Goal: Task Accomplishment & Management: Use online tool/utility

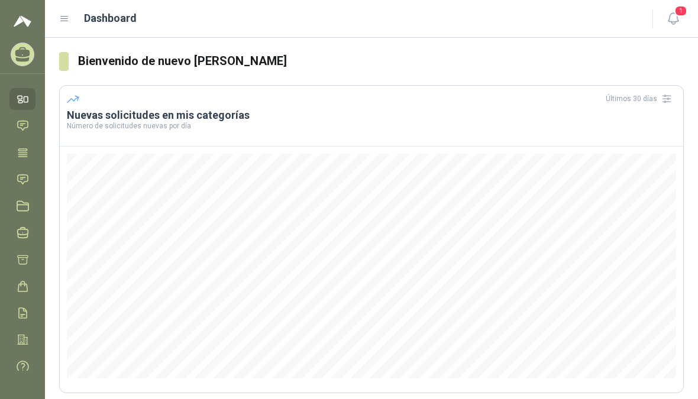
click at [37, 20] on div at bounding box center [22, 14] width 45 height 28
click at [68, 17] on icon at bounding box center [64, 19] width 7 height 5
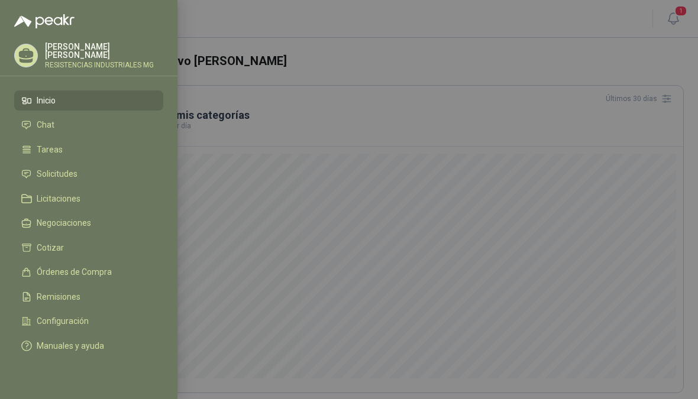
click at [51, 177] on span "Solicitudes" at bounding box center [57, 173] width 41 height 9
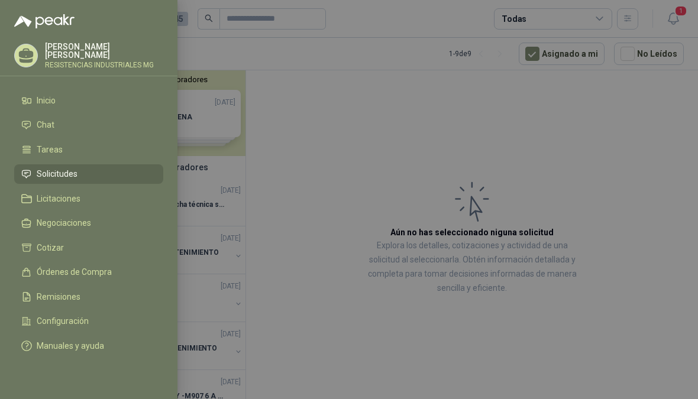
scroll to position [1, 0]
click at [428, 153] on div at bounding box center [349, 199] width 698 height 399
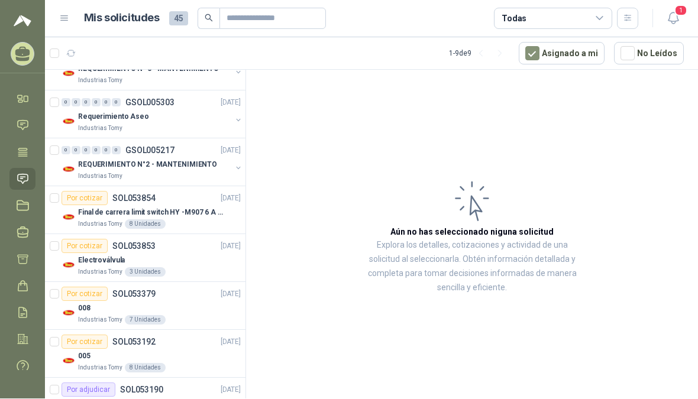
scroll to position [184, 0]
click at [200, 163] on p "REQUERIMIENTO N°2 - MANTENIMIENTO" at bounding box center [147, 164] width 139 height 11
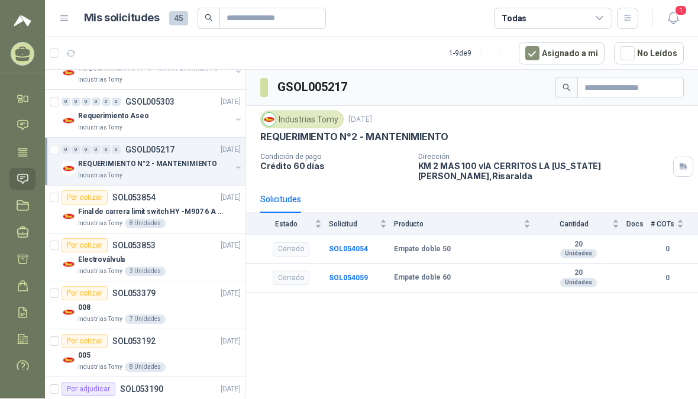
click at [211, 172] on div "Industrias Tomy" at bounding box center [154, 176] width 153 height 9
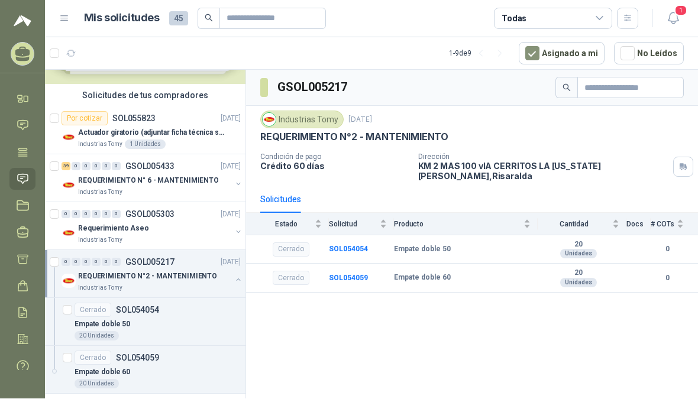
scroll to position [70, 0]
click at [207, 182] on p "REQUERIMIENTO N° 6 - MANTENIMIENTO" at bounding box center [148, 182] width 141 height 11
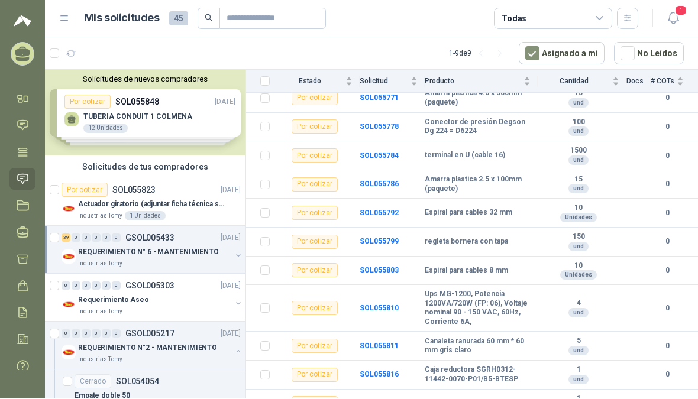
click at [65, 17] on icon at bounding box center [64, 19] width 7 height 5
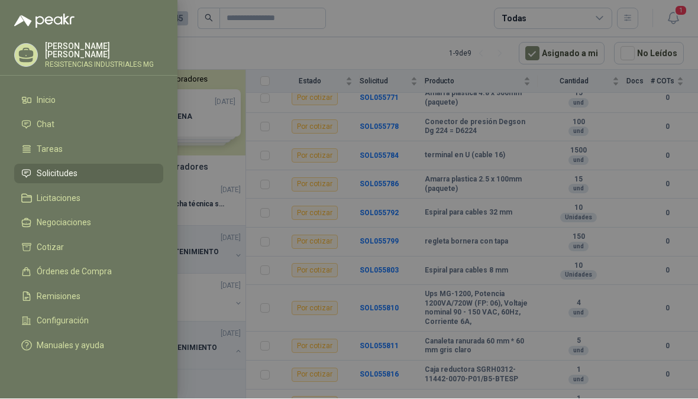
click at [57, 323] on span "Configuración" at bounding box center [63, 320] width 52 height 9
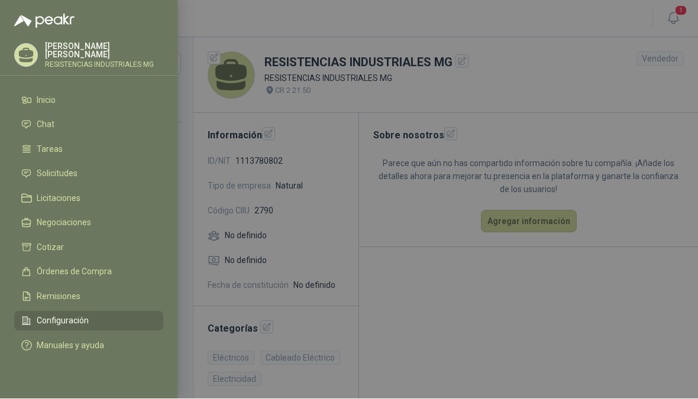
scroll to position [15, 0]
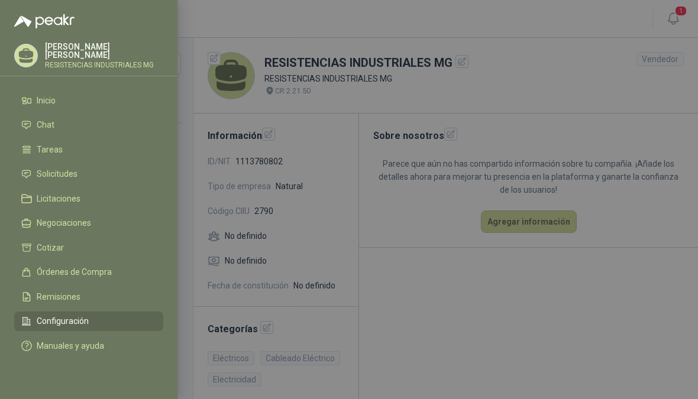
click at [569, 302] on div at bounding box center [349, 199] width 698 height 399
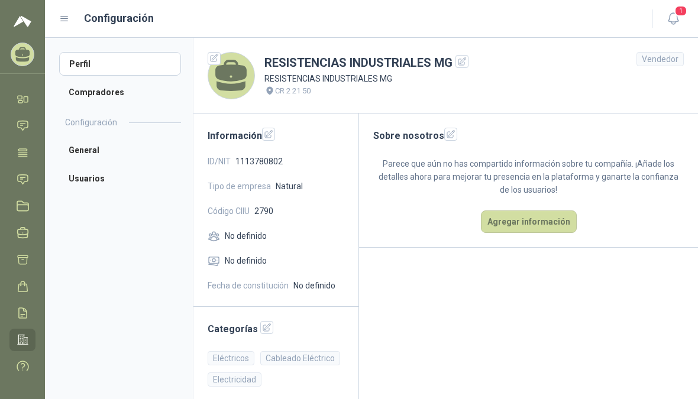
scroll to position [0, 0]
click at [70, 12] on div "Configuración" at bounding box center [348, 18] width 579 height 17
click at [69, 18] on icon at bounding box center [64, 19] width 11 height 11
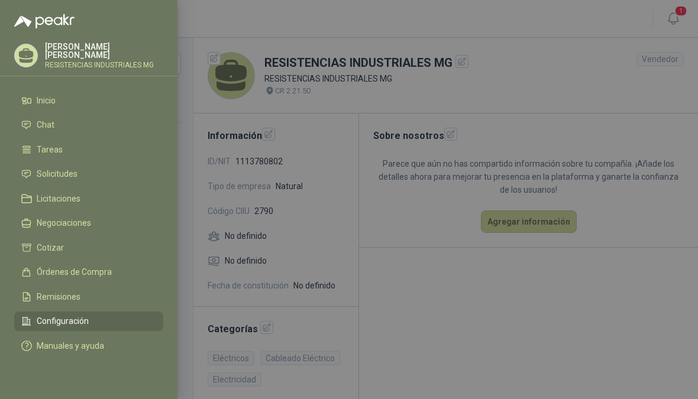
click at [50, 319] on span "Configuración" at bounding box center [63, 320] width 52 height 9
click at [587, 302] on div at bounding box center [349, 199] width 698 height 399
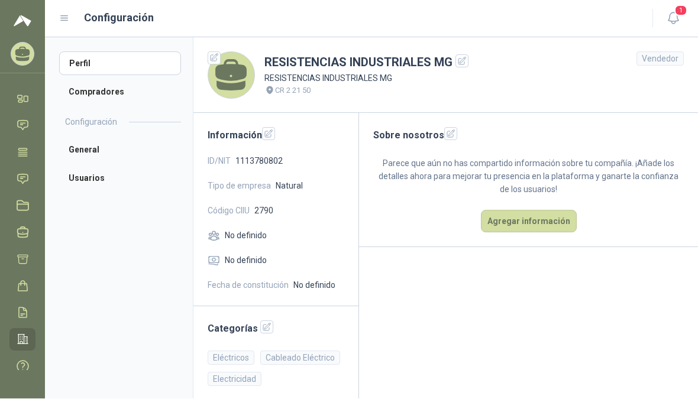
scroll to position [15, 0]
click at [260, 321] on button "button" at bounding box center [266, 327] width 13 height 13
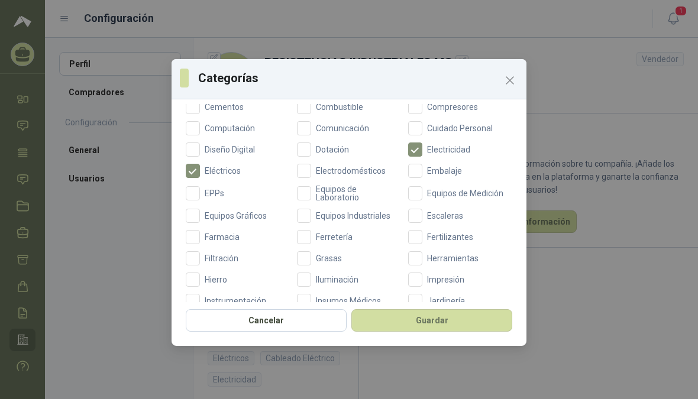
scroll to position [215, 0]
click at [315, 215] on span "Equipos Industriales" at bounding box center [353, 215] width 84 height 8
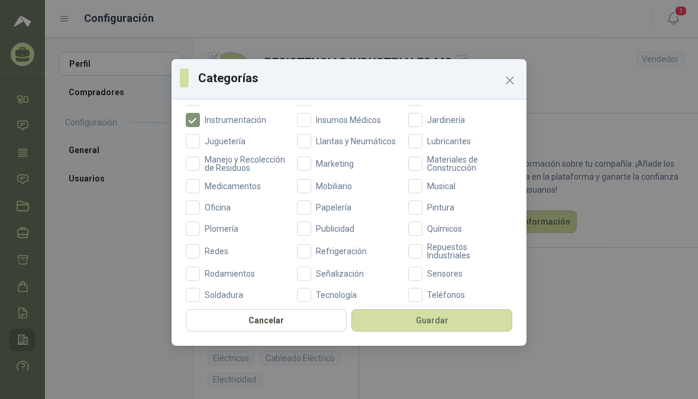
scroll to position [396, 0]
click at [421, 244] on span at bounding box center [415, 251] width 14 height 14
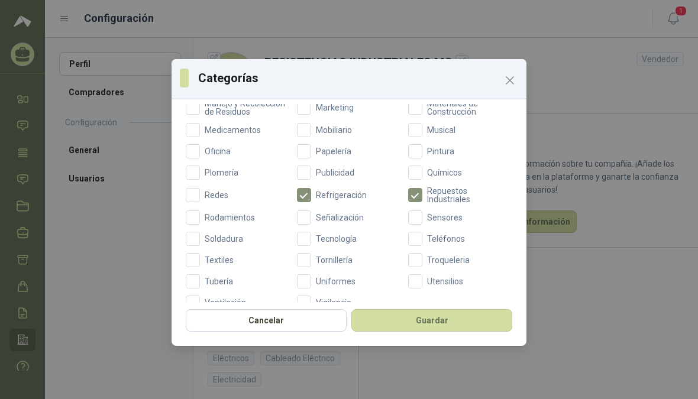
scroll to position [451, 0]
click at [468, 328] on button "Guardar" at bounding box center [431, 320] width 161 height 22
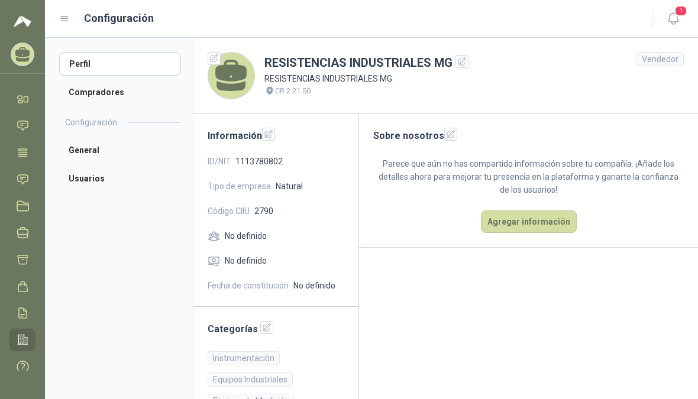
scroll to position [0, 0]
click at [69, 20] on icon at bounding box center [64, 19] width 11 height 11
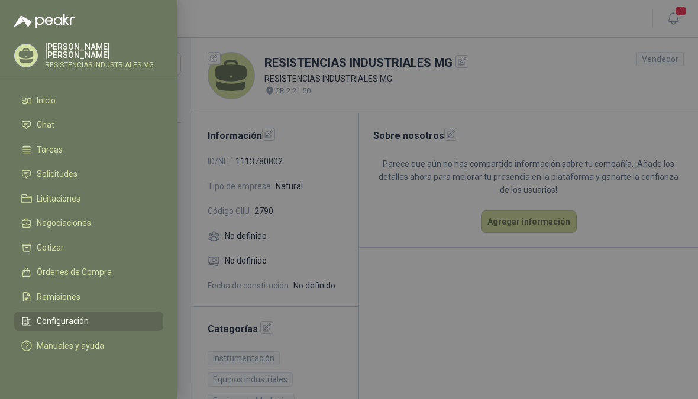
click at [52, 179] on span "Solicitudes" at bounding box center [57, 173] width 41 height 9
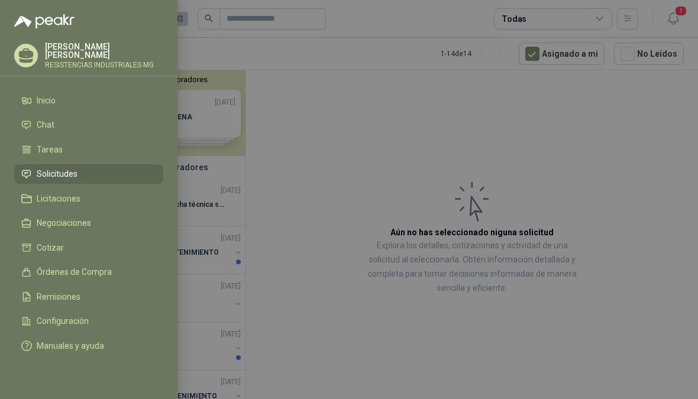
click at [514, 176] on div at bounding box center [349, 199] width 698 height 399
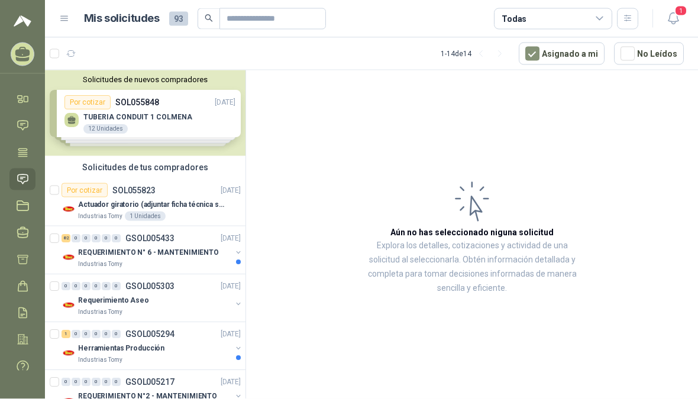
scroll to position [15, 0]
click at [186, 247] on p "REQUERIMIENTO N° 6 - MANTENIMIENTO" at bounding box center [148, 252] width 141 height 11
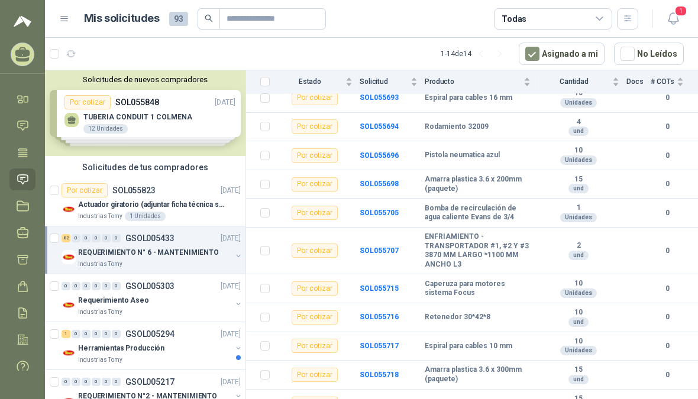
scroll to position [975, 0]
click at [512, 203] on b "Bomba de recirculación de agua caliente Evans de 3/4" at bounding box center [478, 212] width 106 height 18
click at [540, 203] on b "1" at bounding box center [579, 207] width 82 height 9
click at [658, 198] on td "0" at bounding box center [674, 212] width 47 height 29
click at [493, 203] on b "Bomba de recirculación de agua caliente Evans de 3/4" at bounding box center [478, 212] width 106 height 18
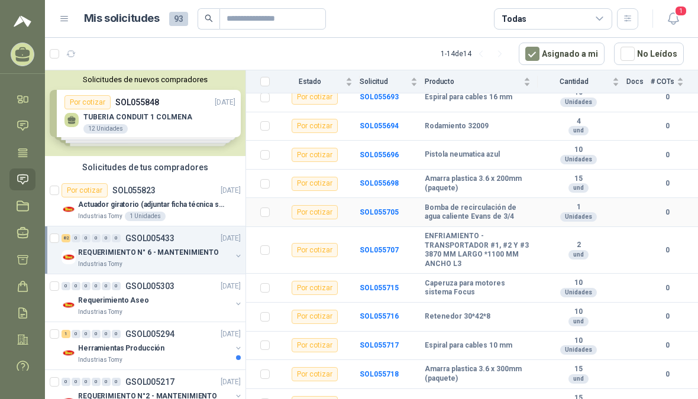
click at [515, 203] on b "Bomba de recirculación de agua caliente Evans de 3/4" at bounding box center [478, 212] width 106 height 18
click at [499, 203] on b "Bomba de recirculación de agua caliente Evans de 3/4" at bounding box center [478, 212] width 106 height 18
click at [261, 206] on label at bounding box center [264, 212] width 9 height 13
click at [500, 203] on b "Bomba de recirculación de agua caliente Evans de 3/4" at bounding box center [478, 212] width 106 height 18
click at [490, 233] on b "ENFRIAMIENTO - TRANSPORTADOR #1, #2 Y #3 3870 MM LARGO *1100 MM ANCHO L3" at bounding box center [478, 250] width 106 height 37
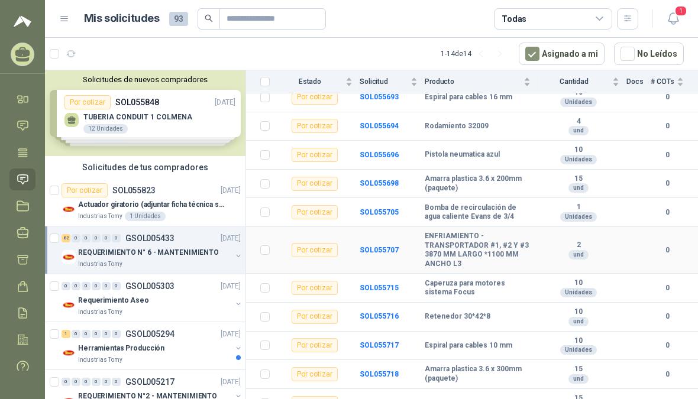
click at [662, 245] on b "0" at bounding box center [667, 250] width 33 height 11
click at [493, 236] on b "ENFRIAMIENTO - TRANSPORTADOR #1, #2 Y #3 3870 MM LARGO *1100 MM ANCHO L3" at bounding box center [478, 250] width 106 height 37
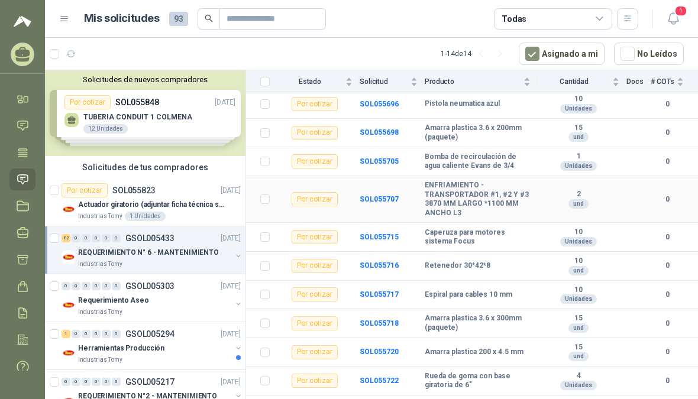
scroll to position [1039, 0]
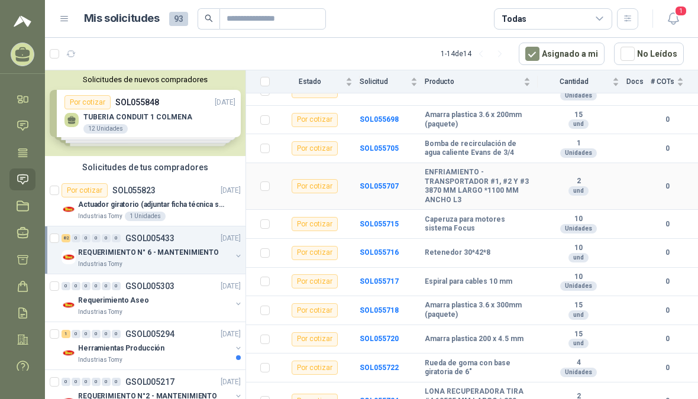
click at [374, 182] on b "SOL055707" at bounding box center [379, 186] width 39 height 8
click at [376, 171] on td "SOL055707" at bounding box center [392, 186] width 65 height 47
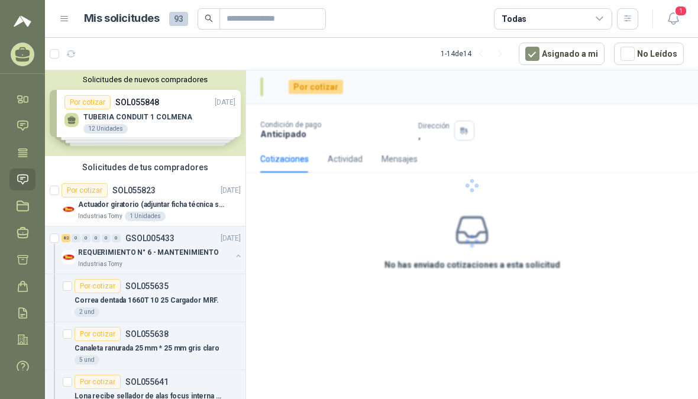
click at [386, 167] on div at bounding box center [472, 185] width 452 height 231
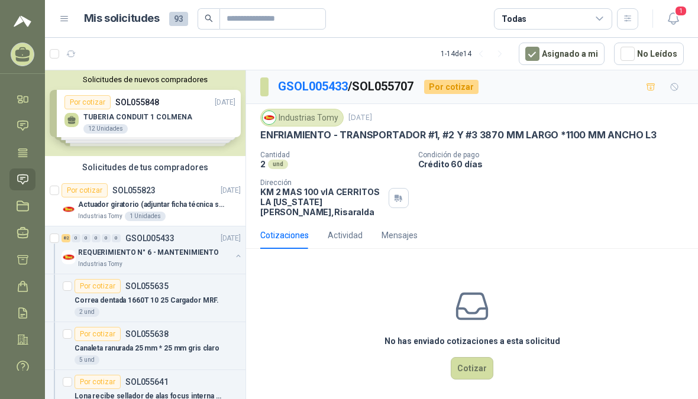
scroll to position [15, 0]
click at [314, 79] on link "GSOL005433" at bounding box center [313, 86] width 70 height 14
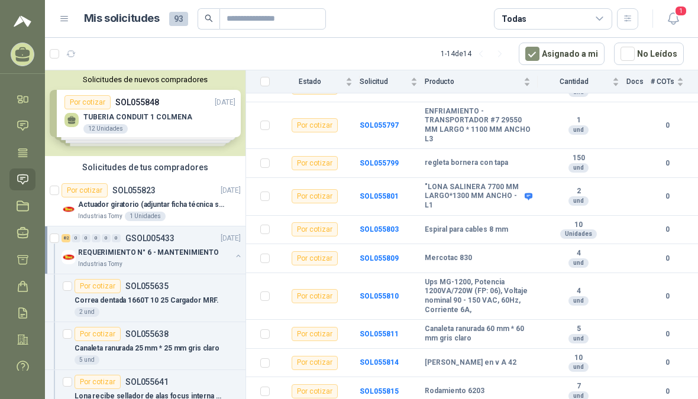
click at [62, 19] on icon at bounding box center [64, 19] width 7 height 5
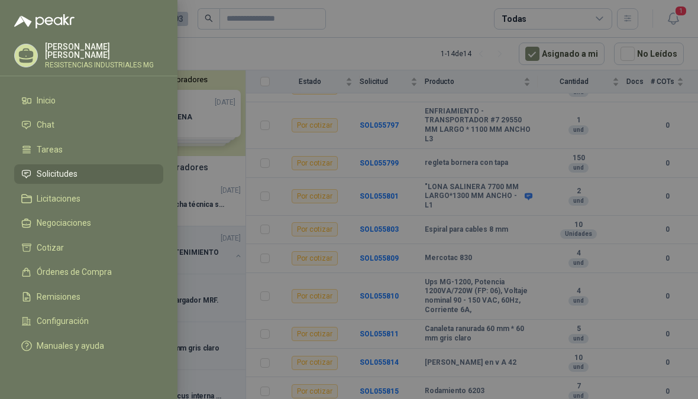
click at [48, 141] on link "Tareas" at bounding box center [88, 150] width 149 height 20
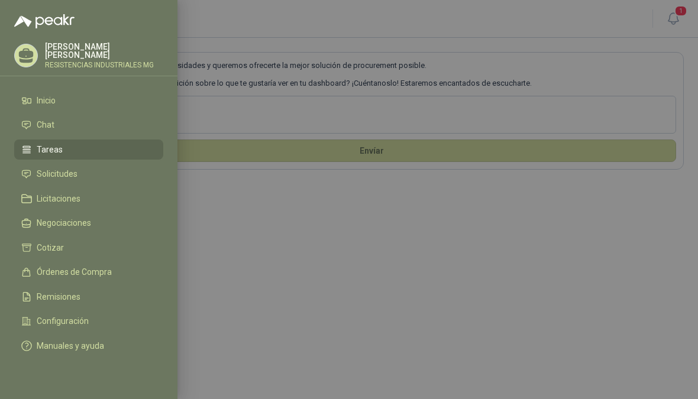
click at [49, 172] on span "Solicitudes" at bounding box center [57, 173] width 41 height 9
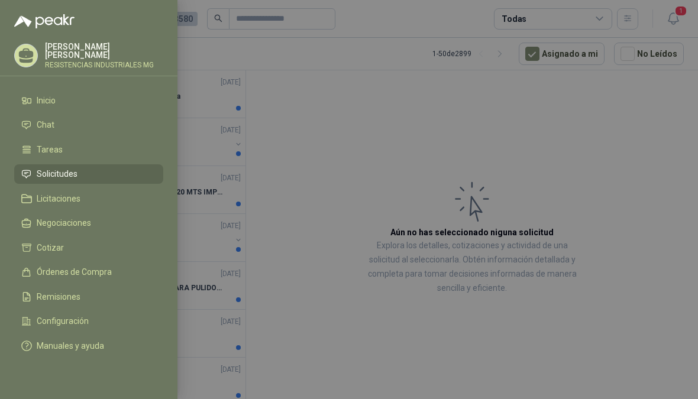
click at [630, 199] on div at bounding box center [349, 199] width 698 height 399
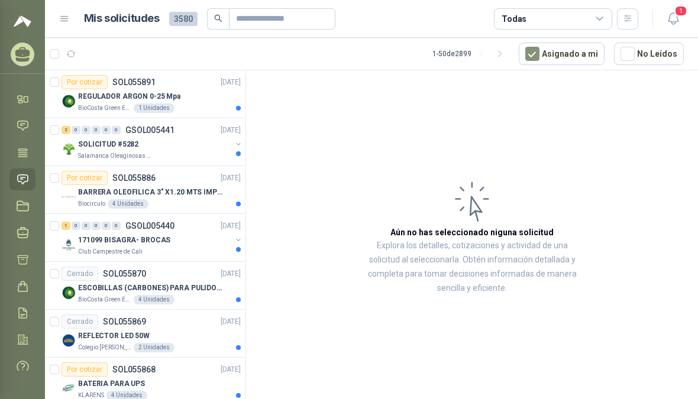
click at [638, 170] on div at bounding box center [349, 199] width 698 height 399
click at [88, 98] on p "REGULADOR ARGON 0-25 Mpa" at bounding box center [129, 96] width 102 height 11
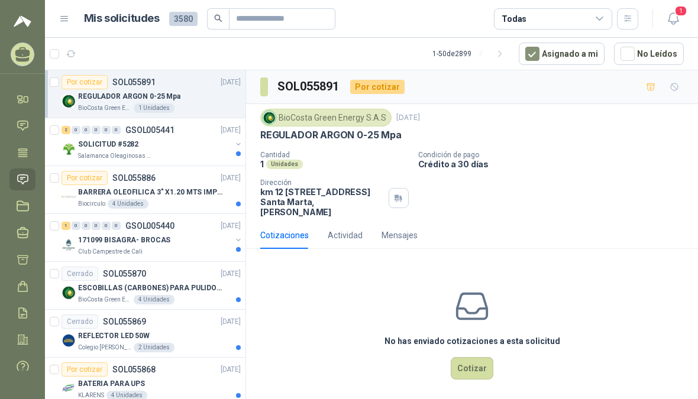
click at [26, 153] on icon at bounding box center [23, 153] width 12 height 12
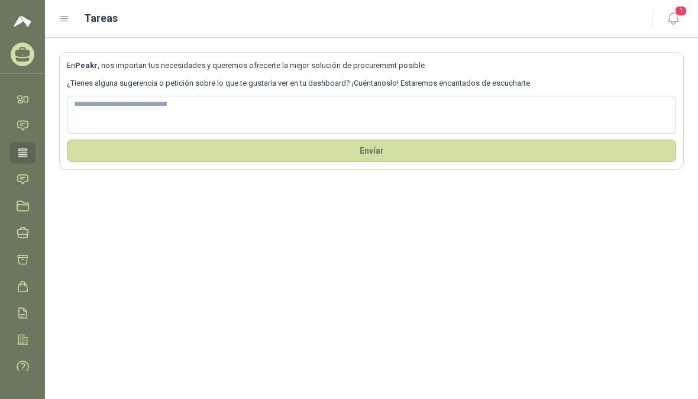
click at [63, 24] on icon at bounding box center [64, 19] width 11 height 11
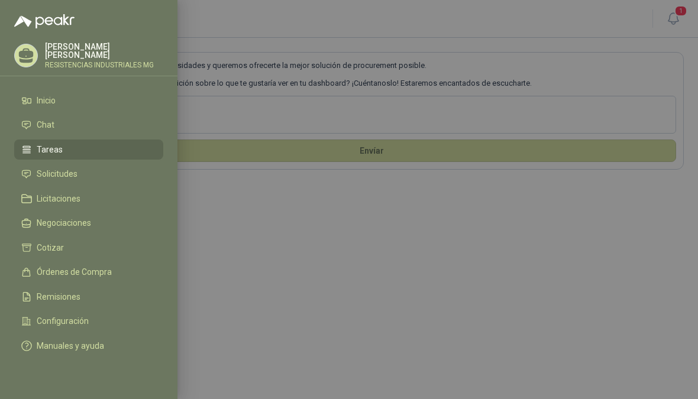
click at [47, 170] on span "Solicitudes" at bounding box center [57, 173] width 41 height 9
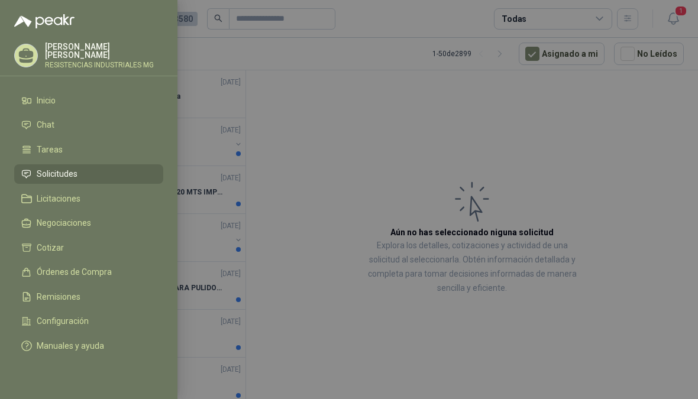
click at [653, 173] on div at bounding box center [349, 199] width 698 height 399
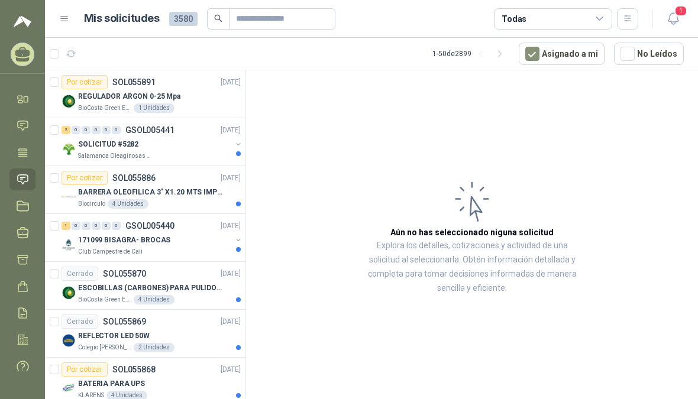
click at [104, 245] on p "171099 BISAGRA- BROCAS" at bounding box center [124, 240] width 92 height 11
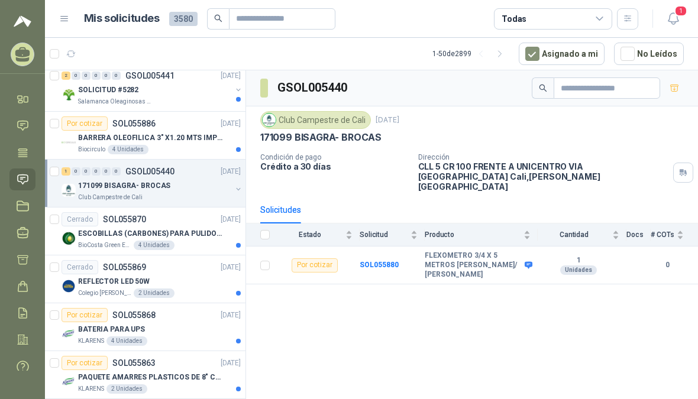
scroll to position [55, 0]
click at [88, 285] on p "REFLECTOR LED 50W" at bounding box center [114, 281] width 72 height 11
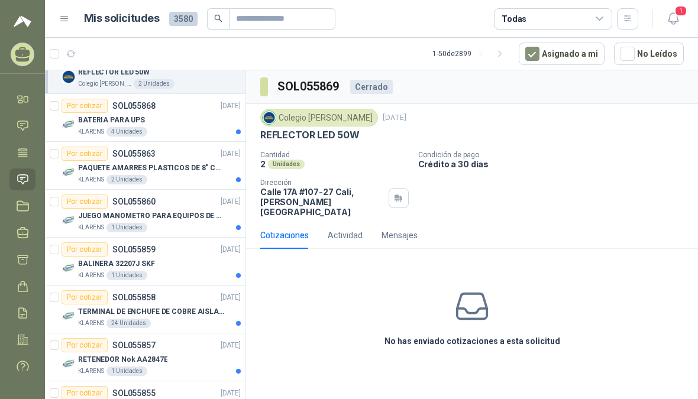
scroll to position [272, 0]
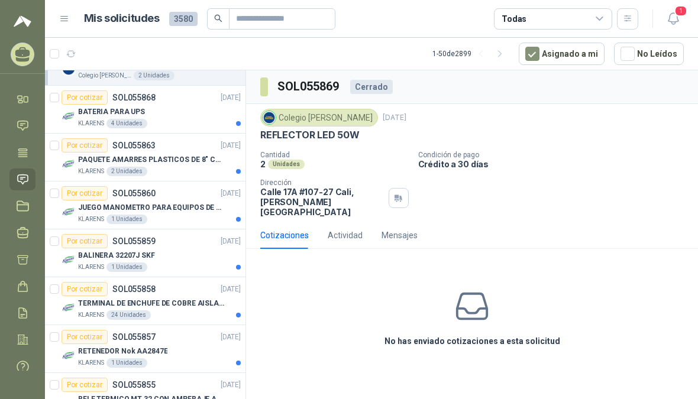
click at [93, 209] on p "JUEGO MANOMETRO PARA EQUIPOS DE ARGON Y OXICORTE [PERSON_NAME]" at bounding box center [151, 207] width 147 height 11
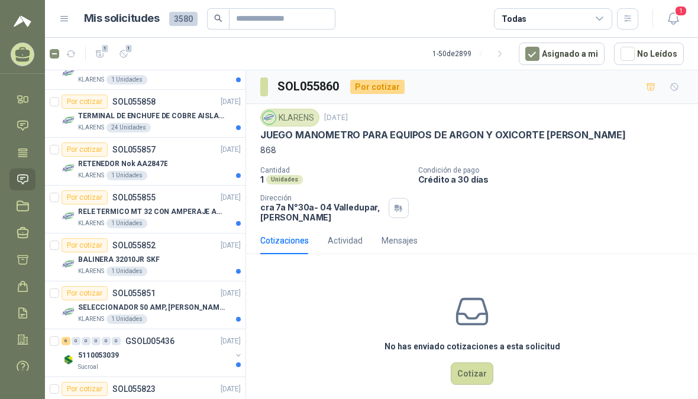
scroll to position [461, 0]
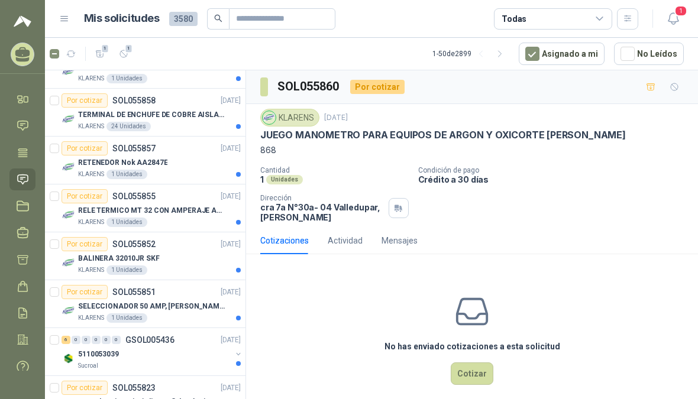
click at [115, 202] on div "Por cotizar SOL055855" at bounding box center [109, 196] width 94 height 14
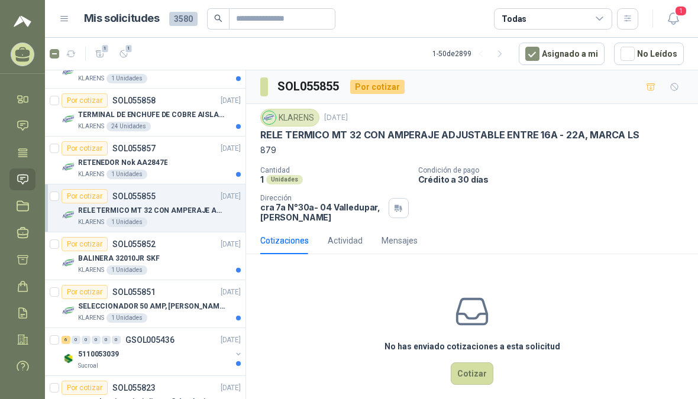
scroll to position [15, 0]
click at [474, 363] on button "Cotizar" at bounding box center [472, 374] width 43 height 22
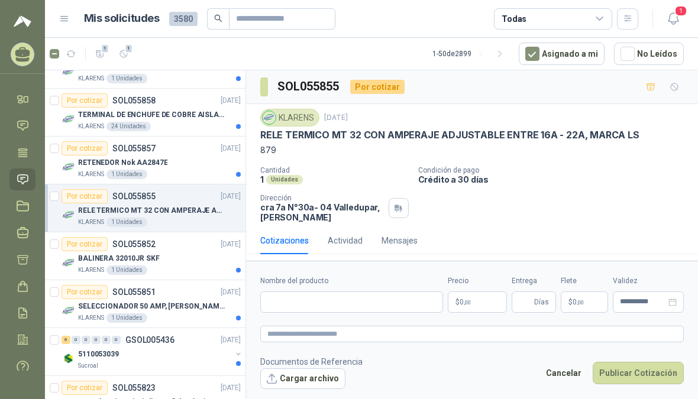
click at [480, 293] on body "[PERSON_NAME] RESISTENCIAS INDUSTRIALES MG Inicio Chat Tareas Solicitudes Licit…" at bounding box center [349, 199] width 698 height 399
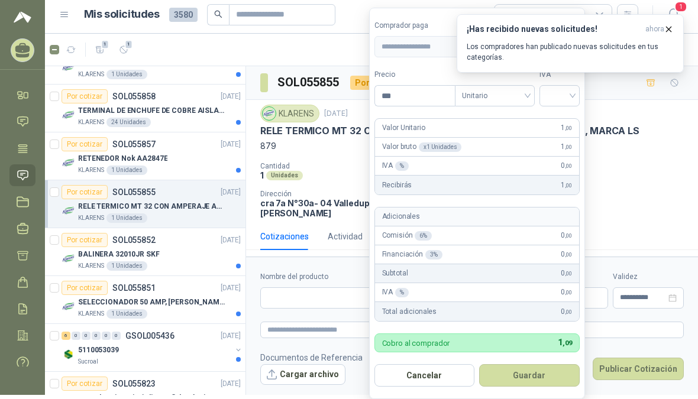
type input "***"
click at [669, 125] on div "RELE TERMICO MT 32 CON AMPERAJE ADJUSTABLE ENTRE 16A - 22A, MARCA LS" at bounding box center [472, 131] width 424 height 12
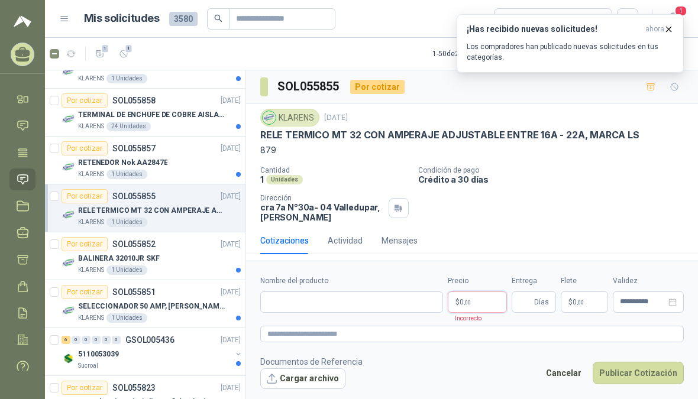
click at [479, 291] on body "[PERSON_NAME] RESISTENCIAS INDUSTRIALES MG Inicio Chat Tareas Solicitudes Licit…" at bounding box center [349, 199] width 698 height 399
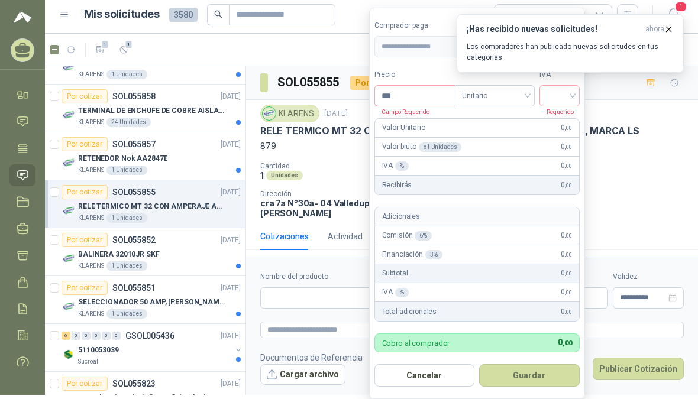
click at [337, 170] on div "1 Unidades" at bounding box center [334, 175] width 148 height 10
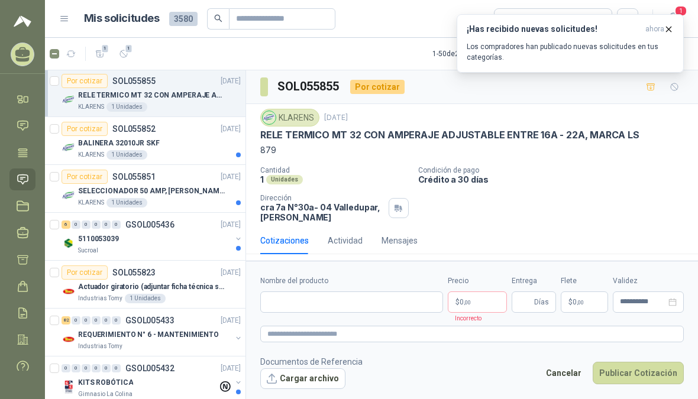
scroll to position [577, 0]
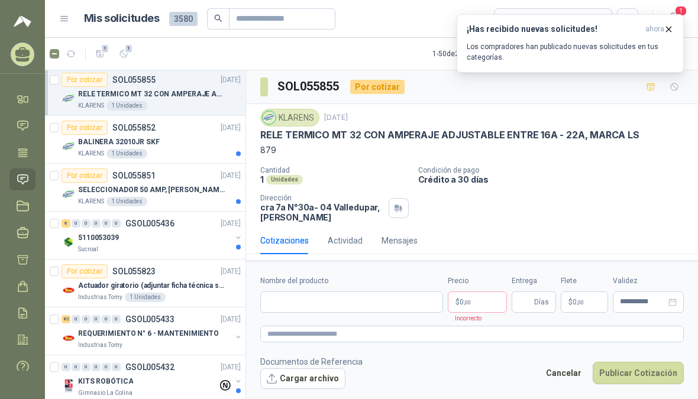
click at [117, 169] on div "Por cotizar SOL055851" at bounding box center [109, 176] width 94 height 14
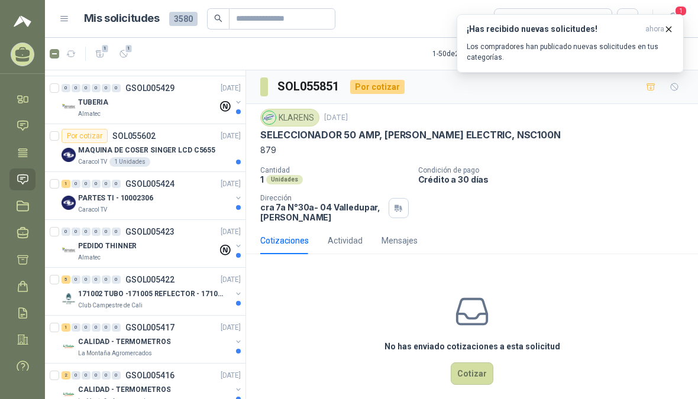
scroll to position [908, 0]
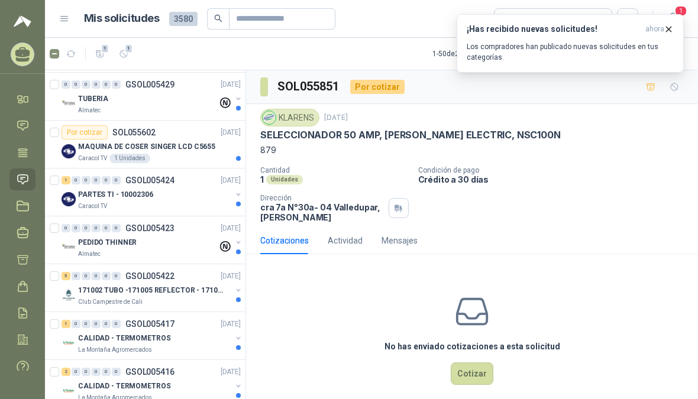
click at [87, 237] on p "PEDIDO THINNER" at bounding box center [107, 242] width 59 height 11
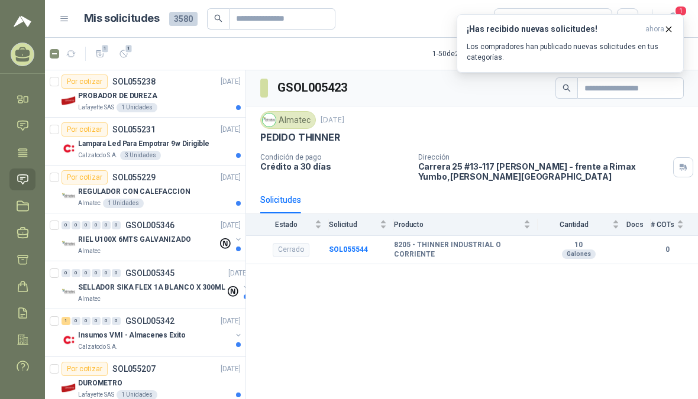
scroll to position [1870, 0]
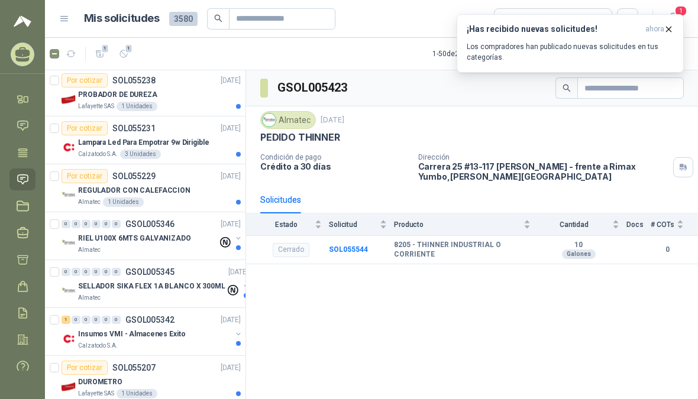
click at [100, 183] on div "REGULADOR CON CALEFACCION" at bounding box center [159, 190] width 163 height 14
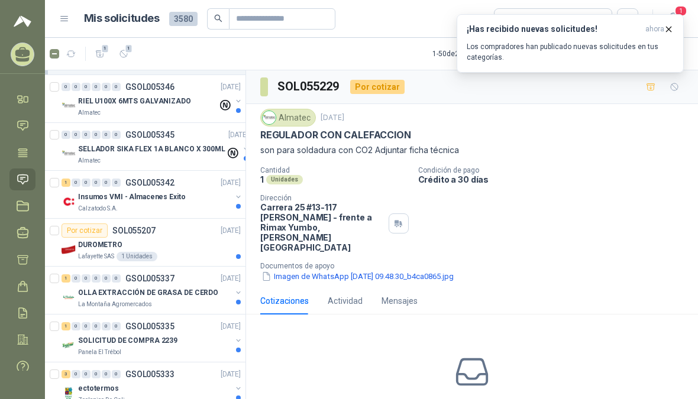
scroll to position [2008, 0]
click at [85, 191] on p "Insumos VMI - Almacenes Exito" at bounding box center [132, 196] width 108 height 11
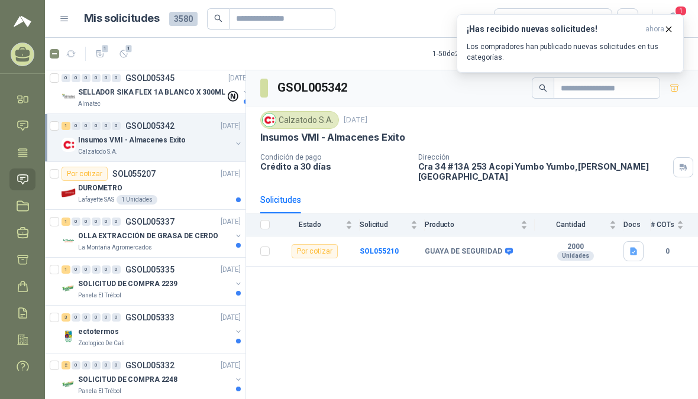
scroll to position [2064, 0]
click at [156, 374] on p "SOLICITUD DE COMPRA 2248" at bounding box center [127, 379] width 99 height 11
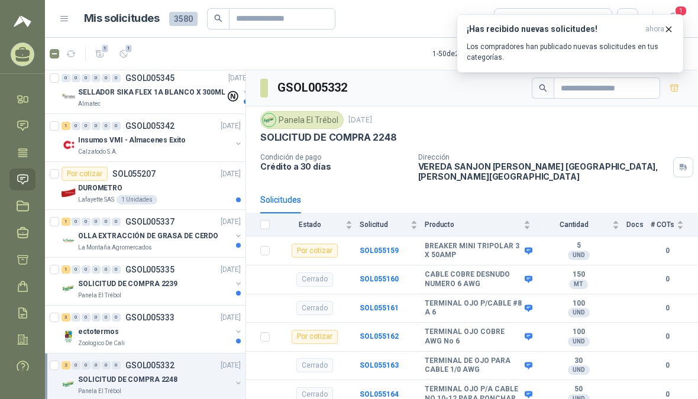
click at [498, 242] on b "BREAKER MINI TRIPOLAR 3 X 50AMP" at bounding box center [473, 251] width 97 height 18
click at [392, 247] on b "SOL055159" at bounding box center [379, 251] width 39 height 8
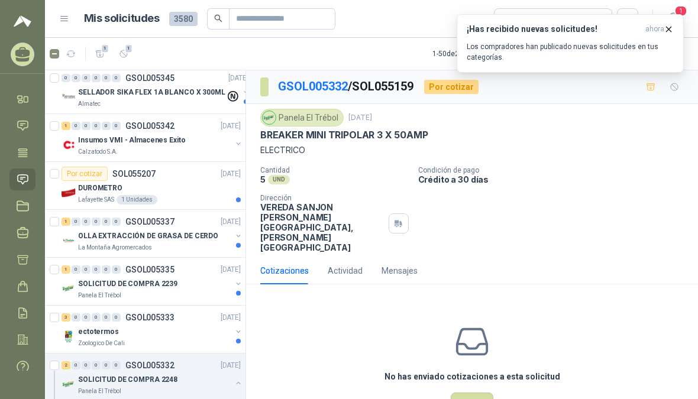
click at [620, 172] on div "Cantidad 5 UND  Condición de pago Crédito a 30 días Dirección VEREDA SANJON DE…" at bounding box center [472, 209] width 424 height 86
